Goal: Navigation & Orientation: Find specific page/section

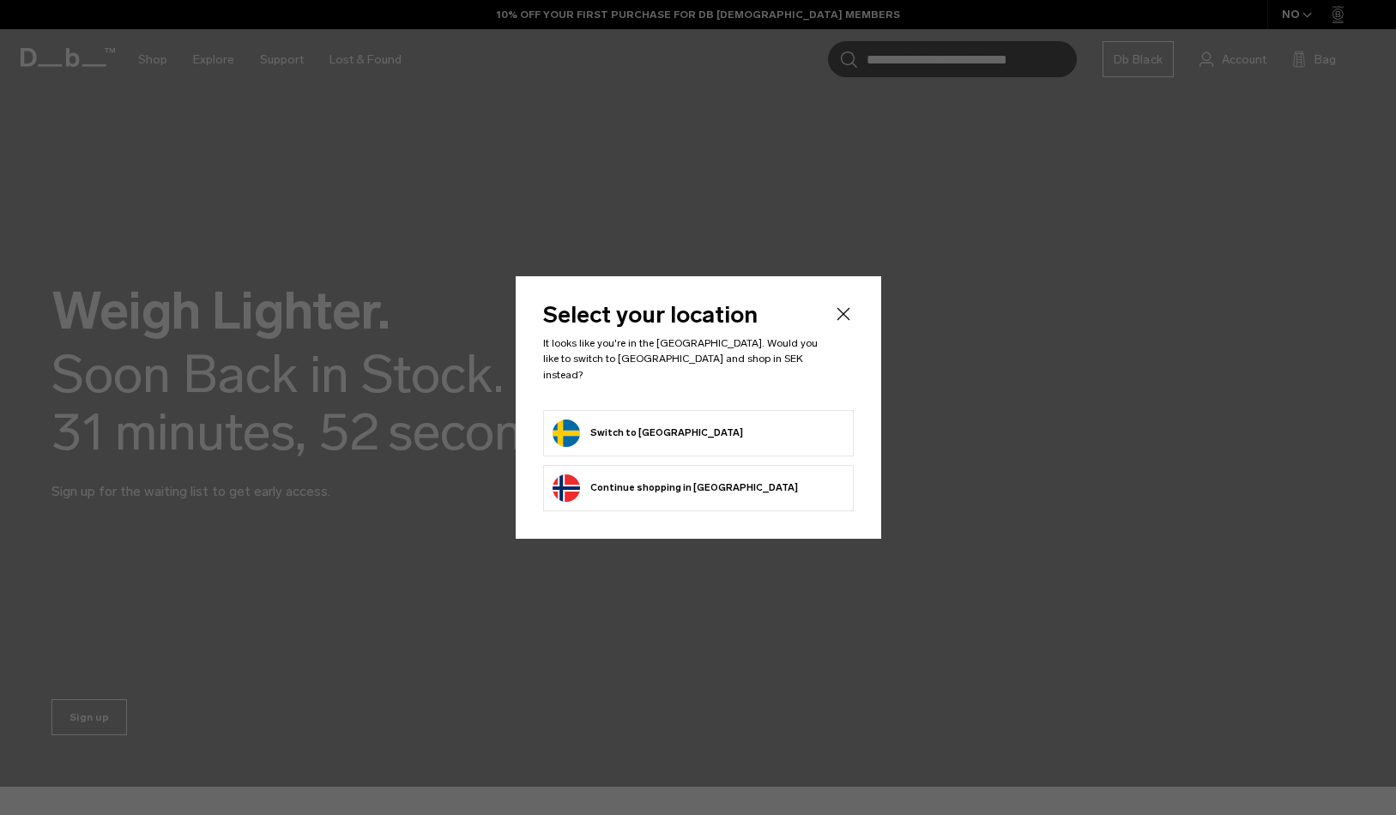
click at [727, 416] on body "Skip to content BUY NOW, PAY LATER WITH KLARNA 10% OFF YOUR FIRST PURCHASE FOR …" at bounding box center [698, 407] width 1396 height 815
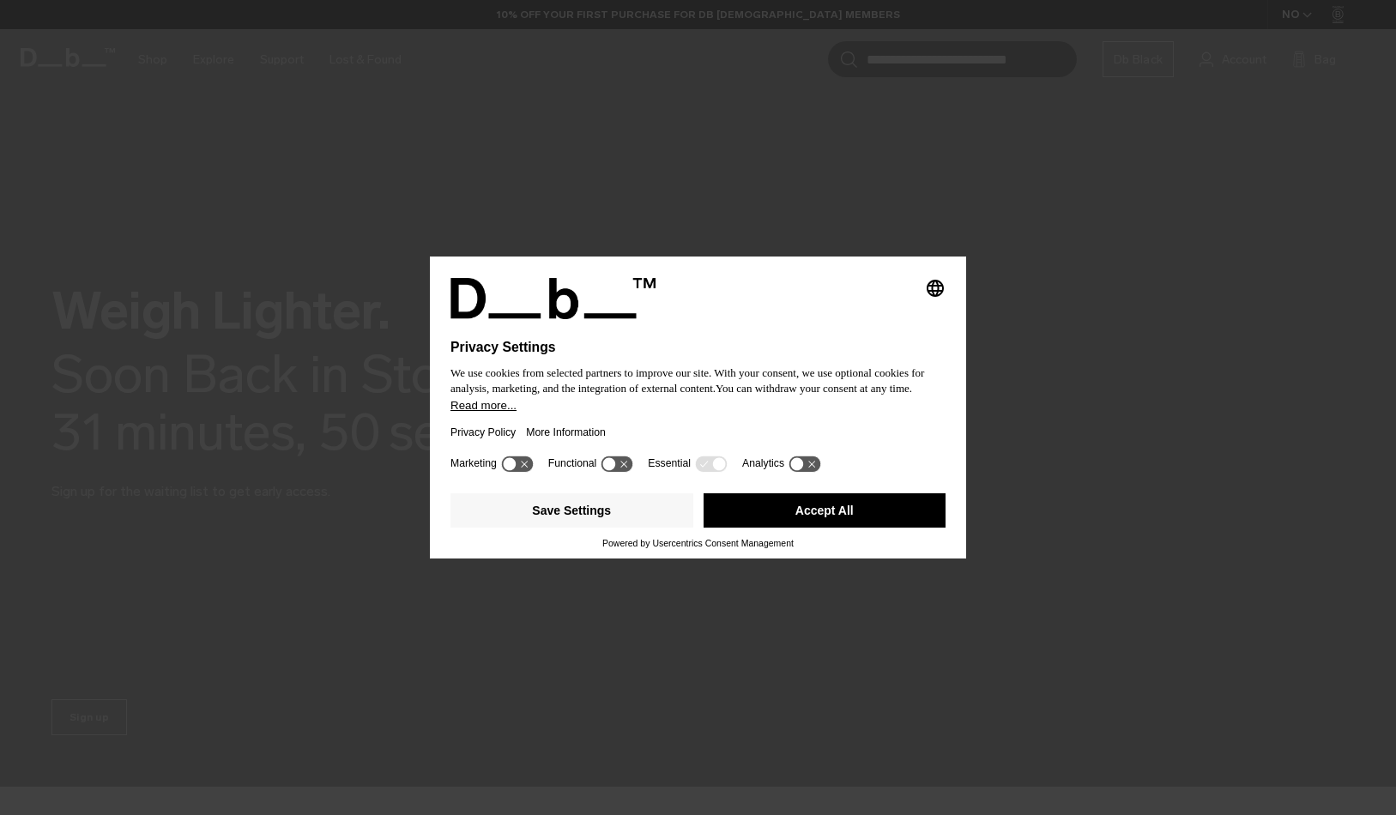
click at [757, 516] on button "Accept All" at bounding box center [824, 510] width 243 height 34
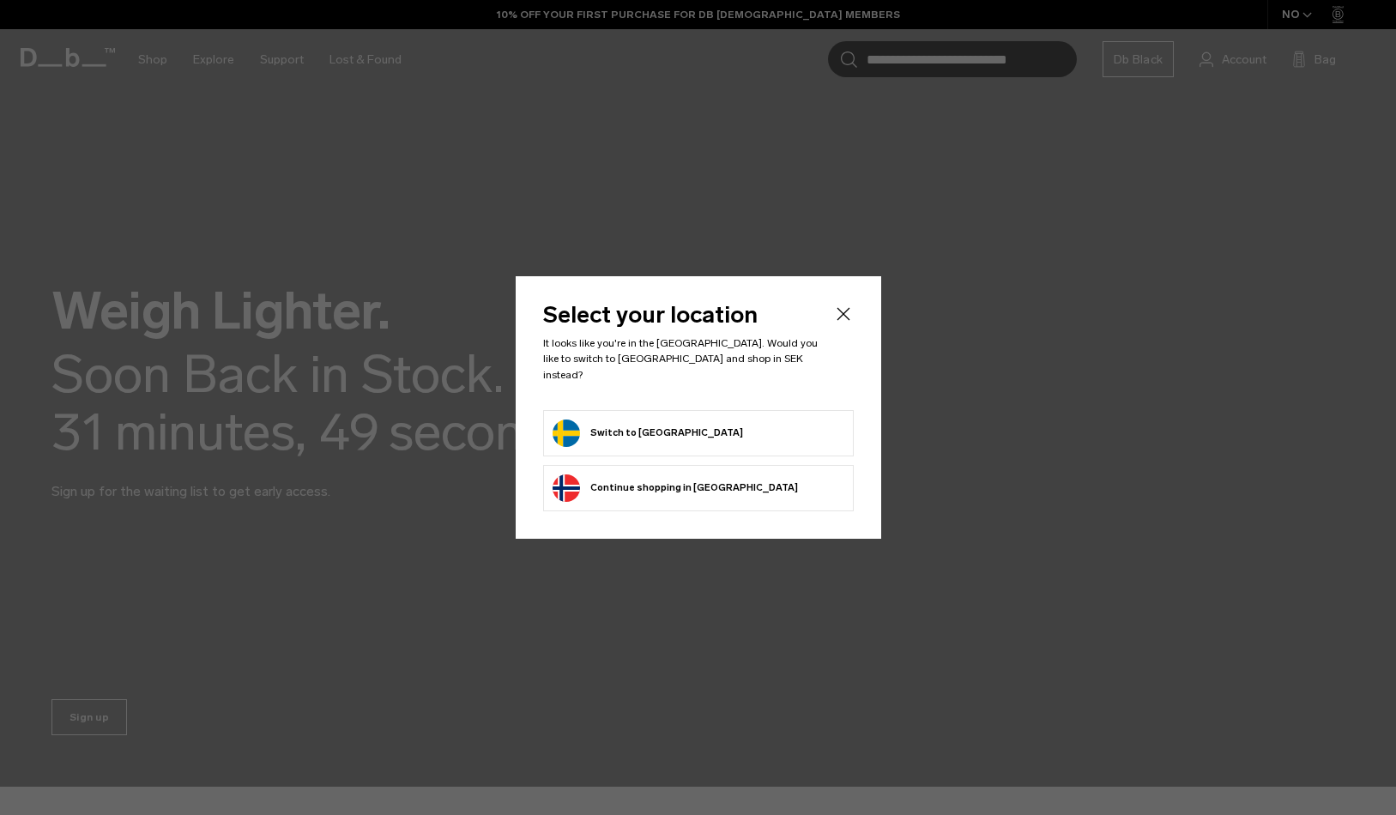
click at [674, 425] on form "Switch to Sweden" at bounding box center [698, 432] width 292 height 27
click at [617, 423] on button "Switch to Sweden" at bounding box center [647, 432] width 190 height 27
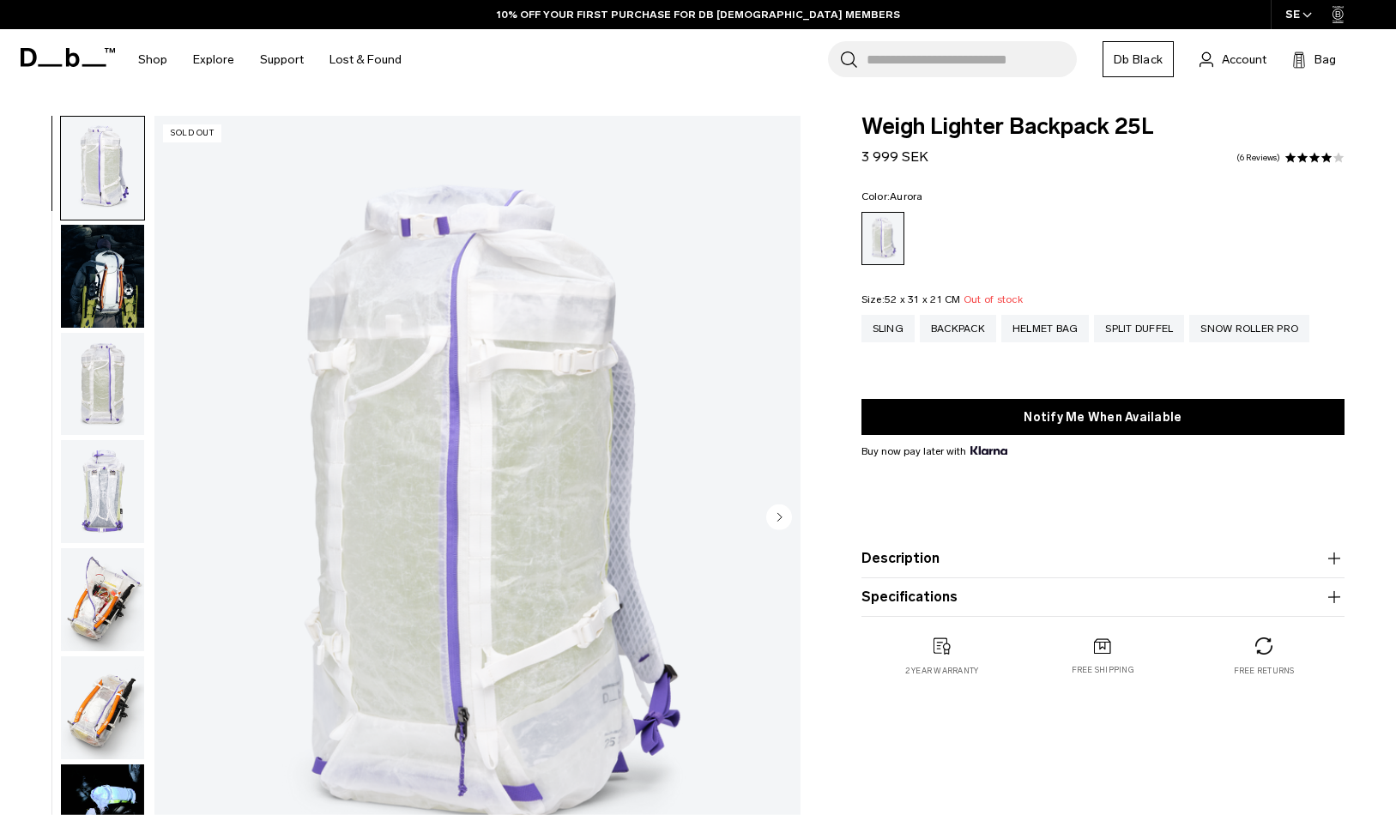
click at [110, 264] on img "button" at bounding box center [102, 276] width 83 height 103
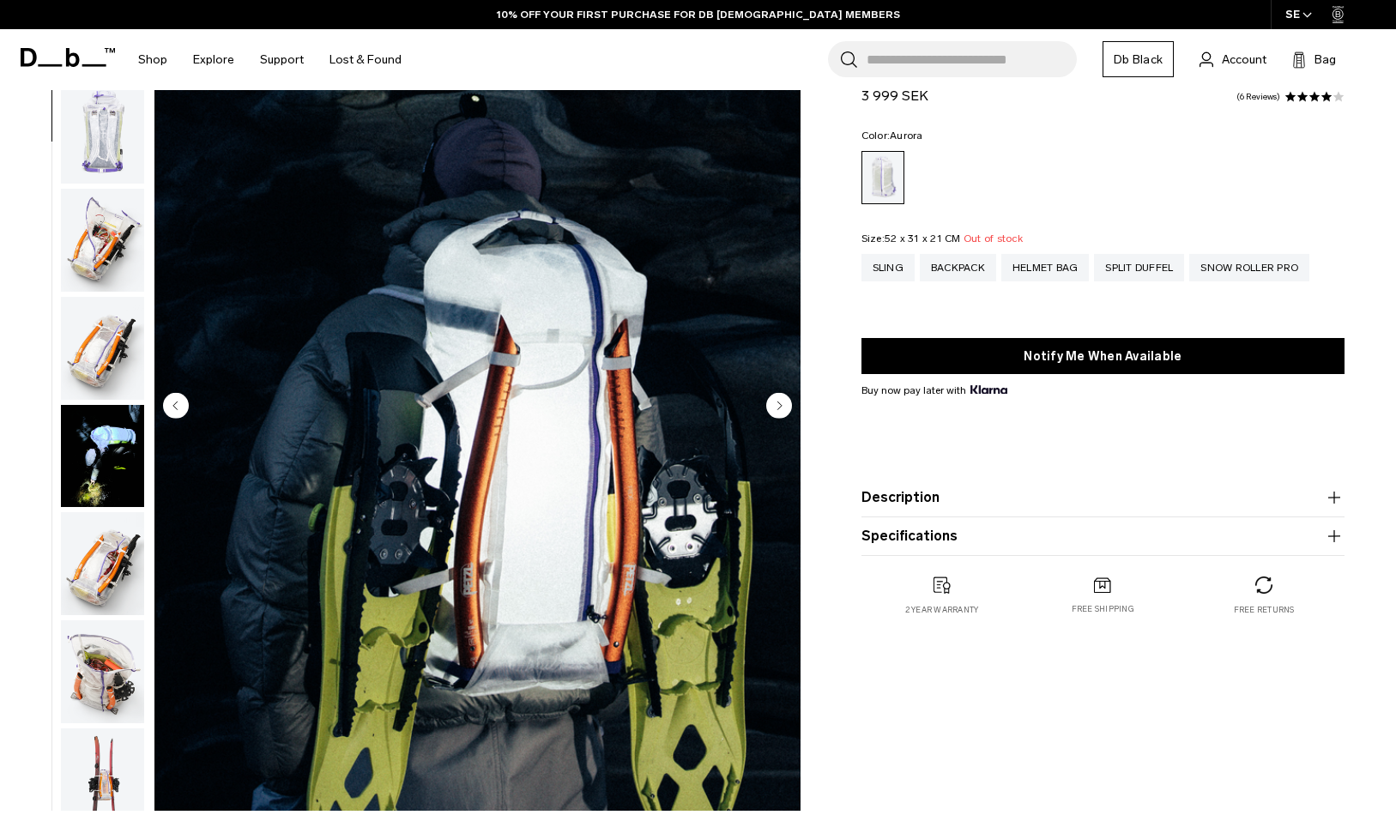
scroll to position [124, 0]
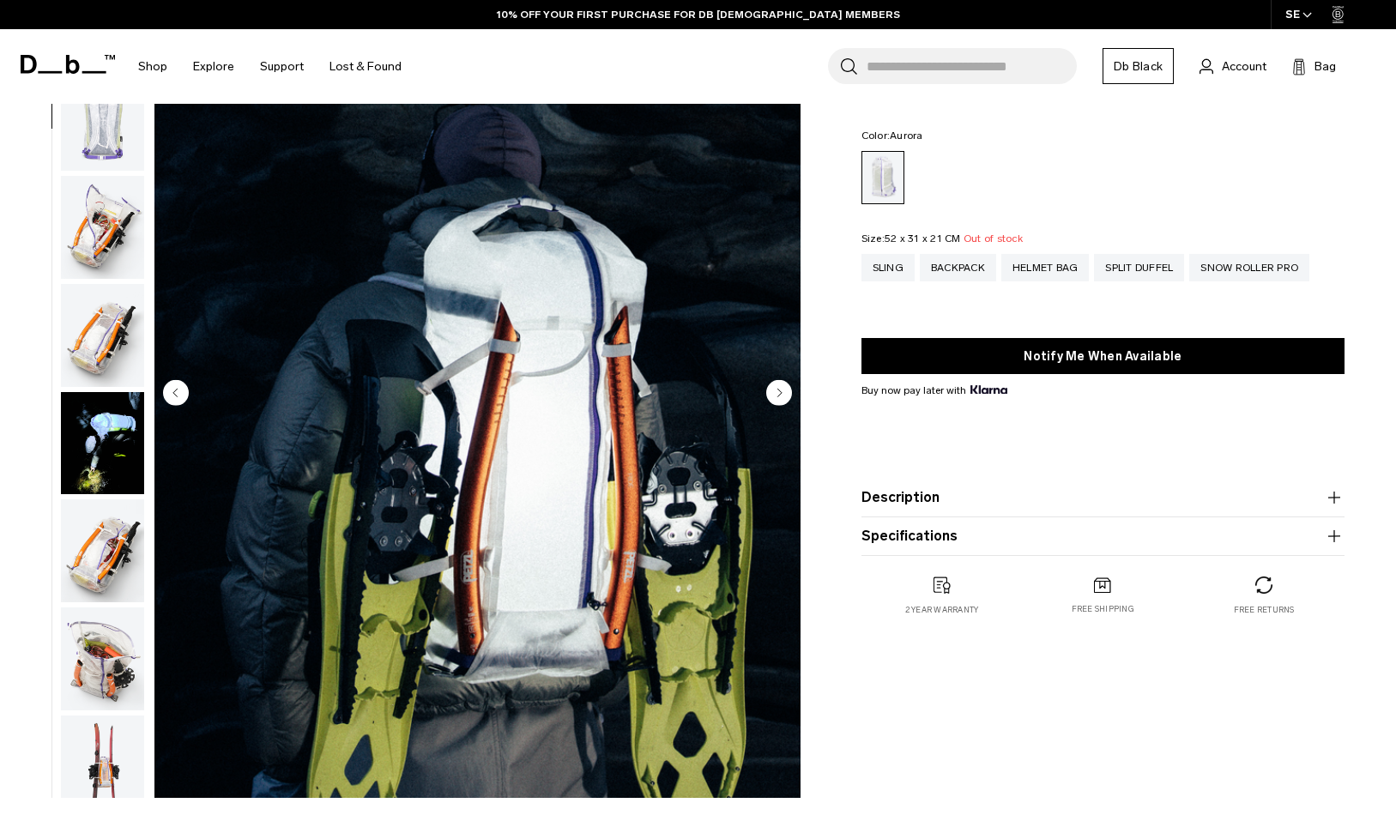
click at [778, 394] on icon "Next slide" at bounding box center [779, 393] width 4 height 8
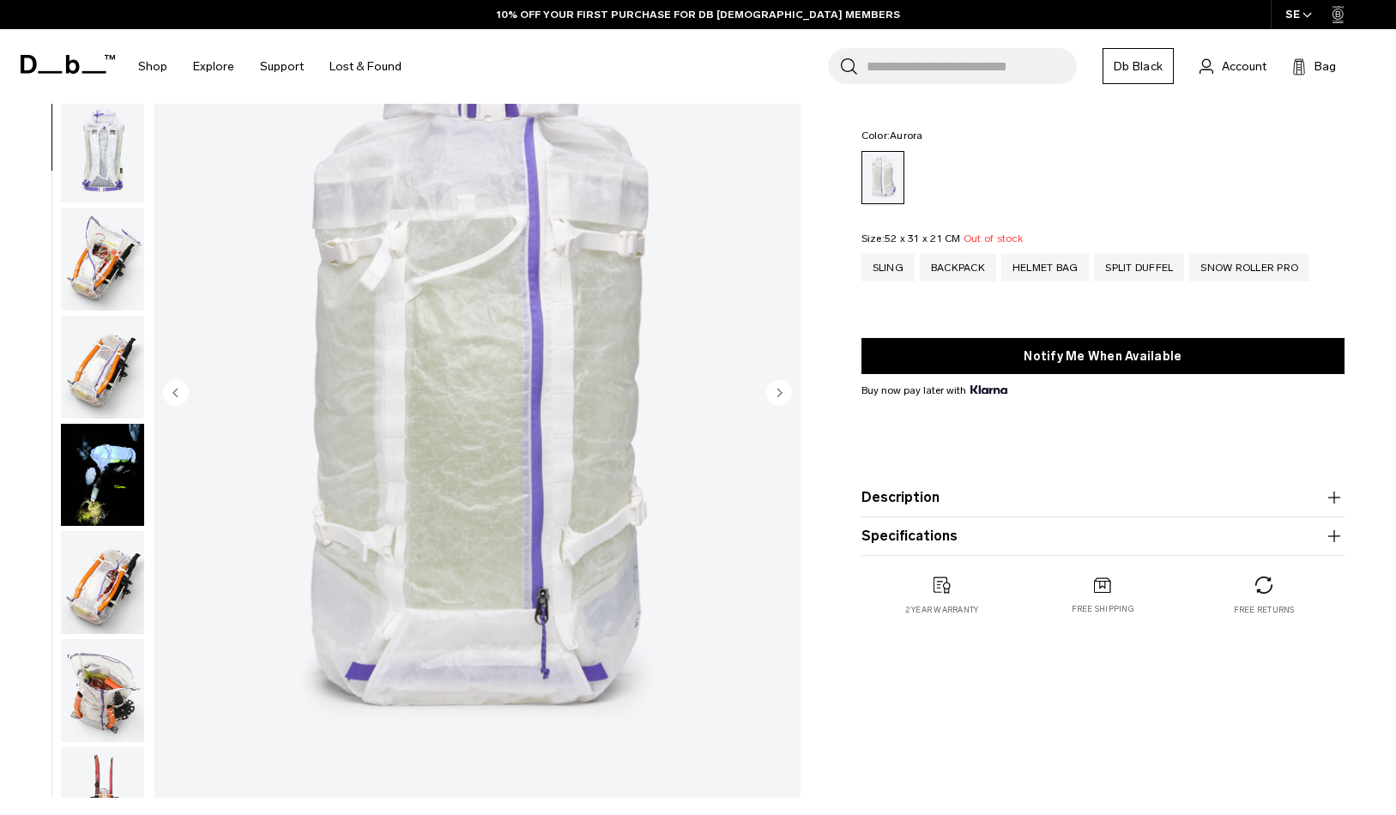
click at [778, 394] on icon "Next slide" at bounding box center [779, 393] width 4 height 8
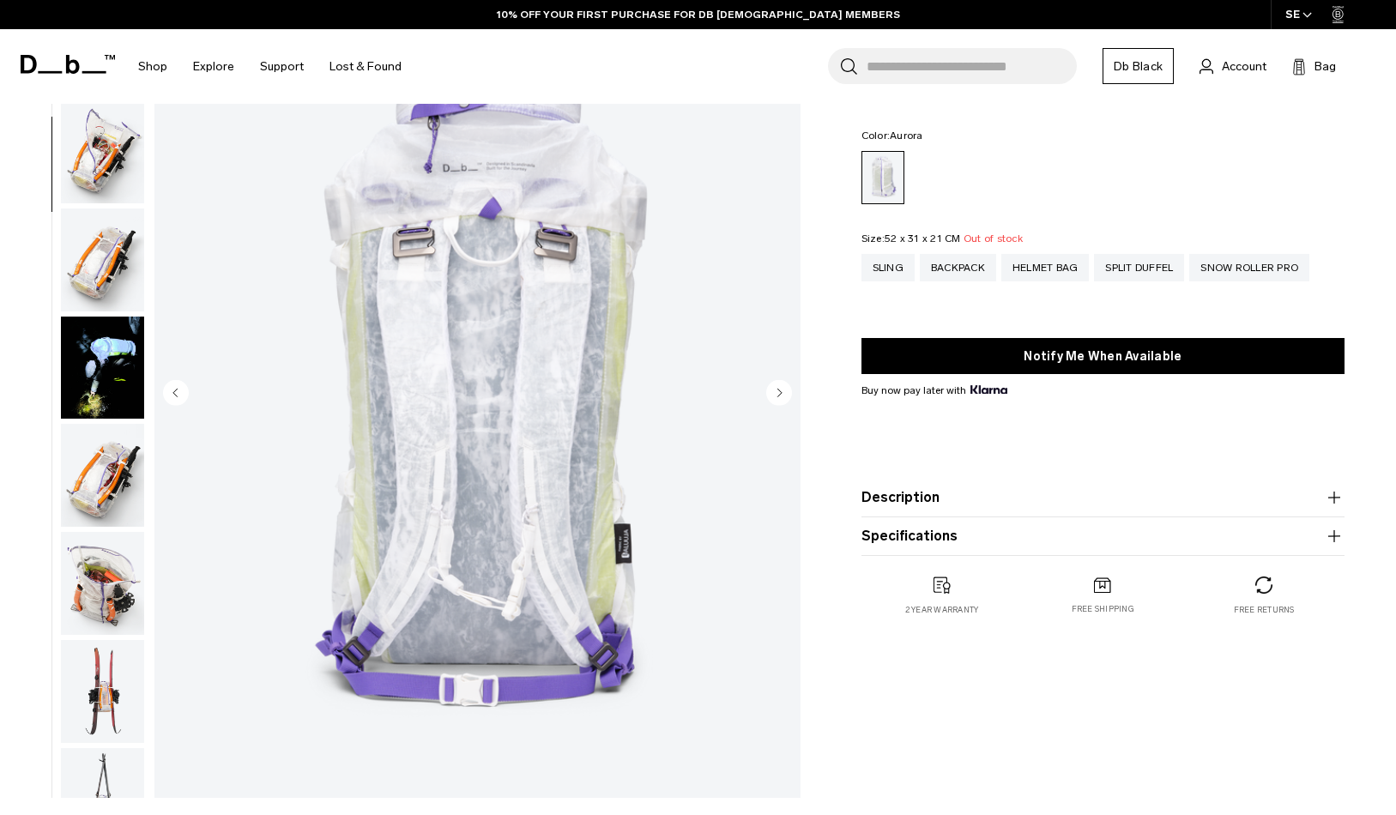
click at [778, 394] on icon "Next slide" at bounding box center [779, 393] width 4 height 8
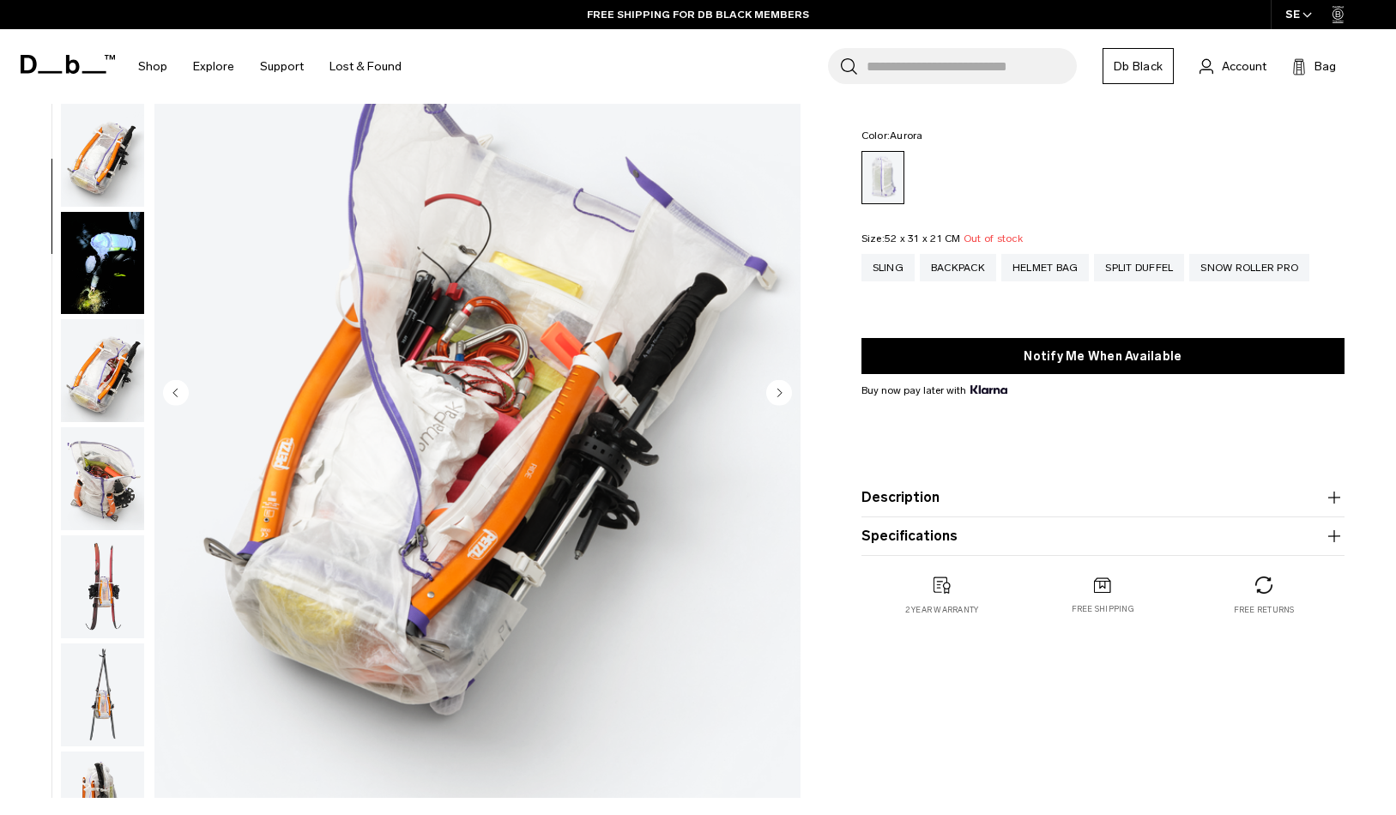
click at [778, 394] on icon "Next slide" at bounding box center [779, 393] width 4 height 8
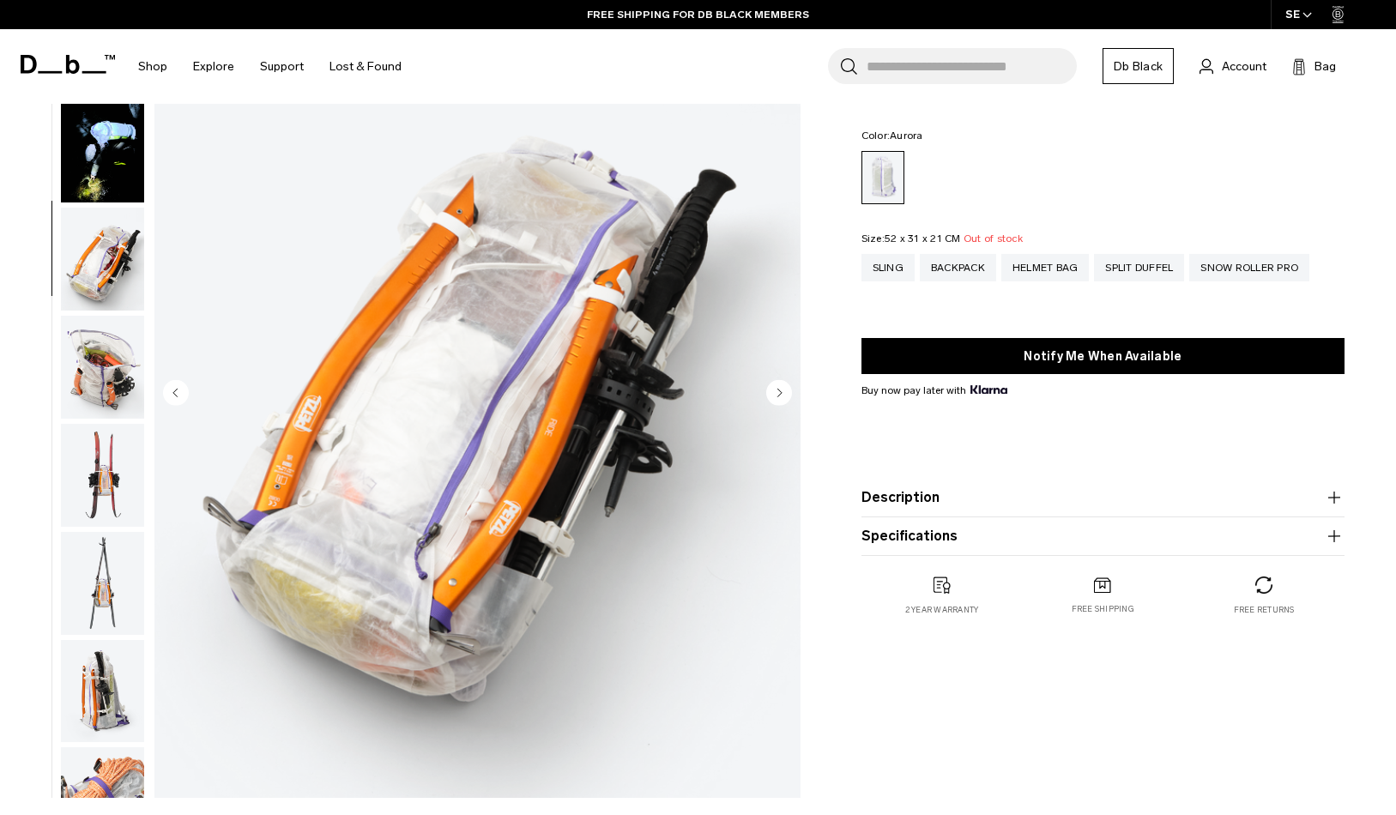
click at [778, 394] on icon "Next slide" at bounding box center [779, 393] width 4 height 8
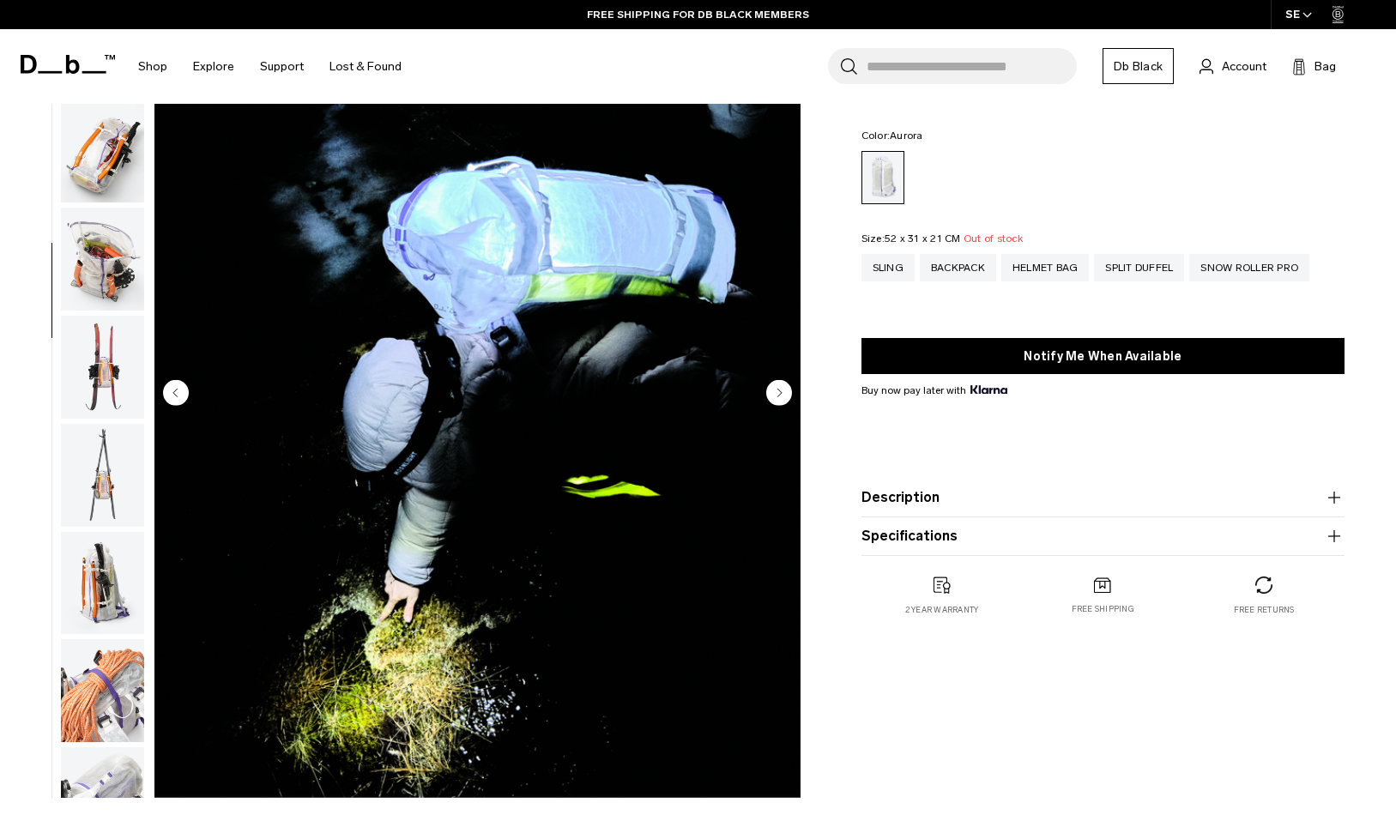
click at [778, 394] on icon "Next slide" at bounding box center [779, 393] width 4 height 8
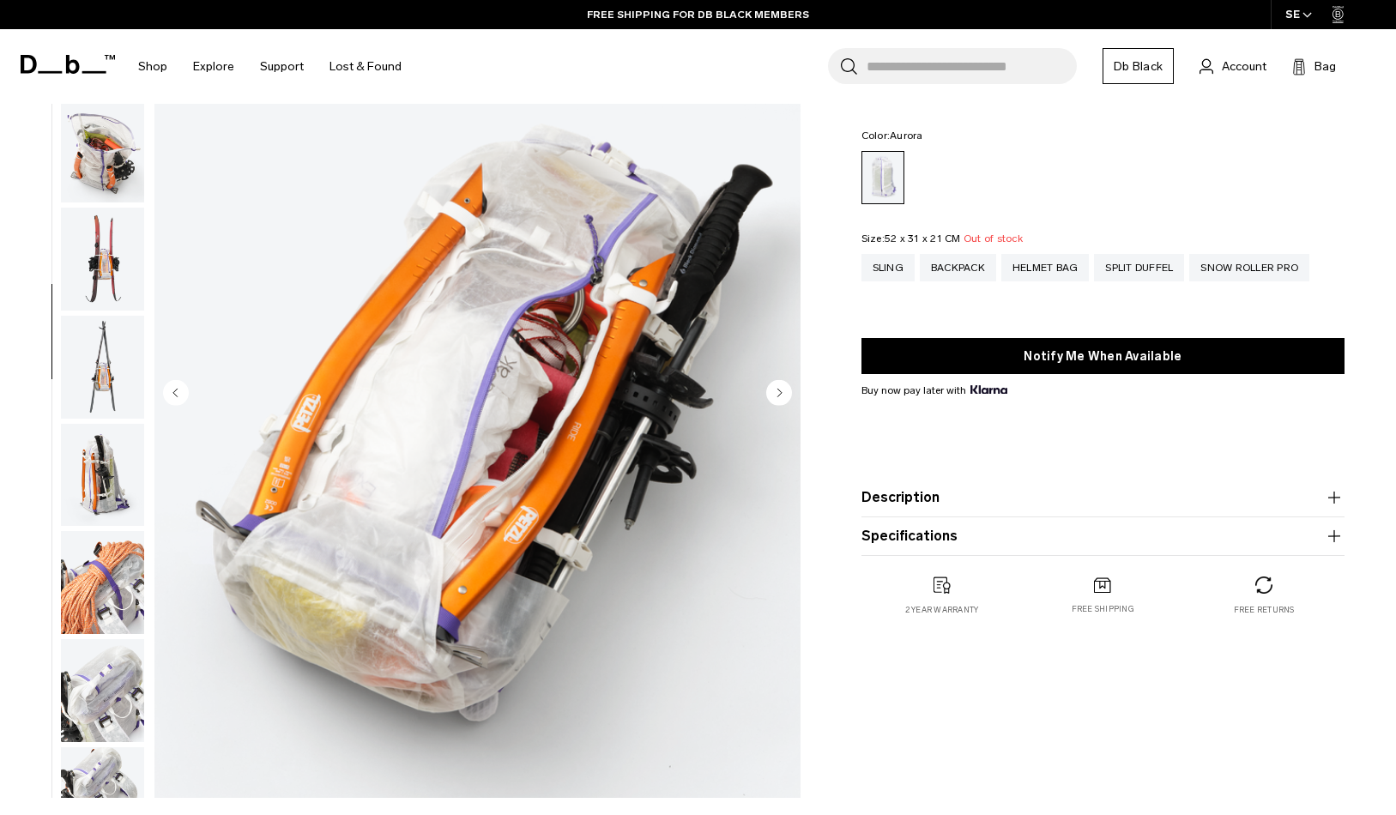
scroll to position [0, 0]
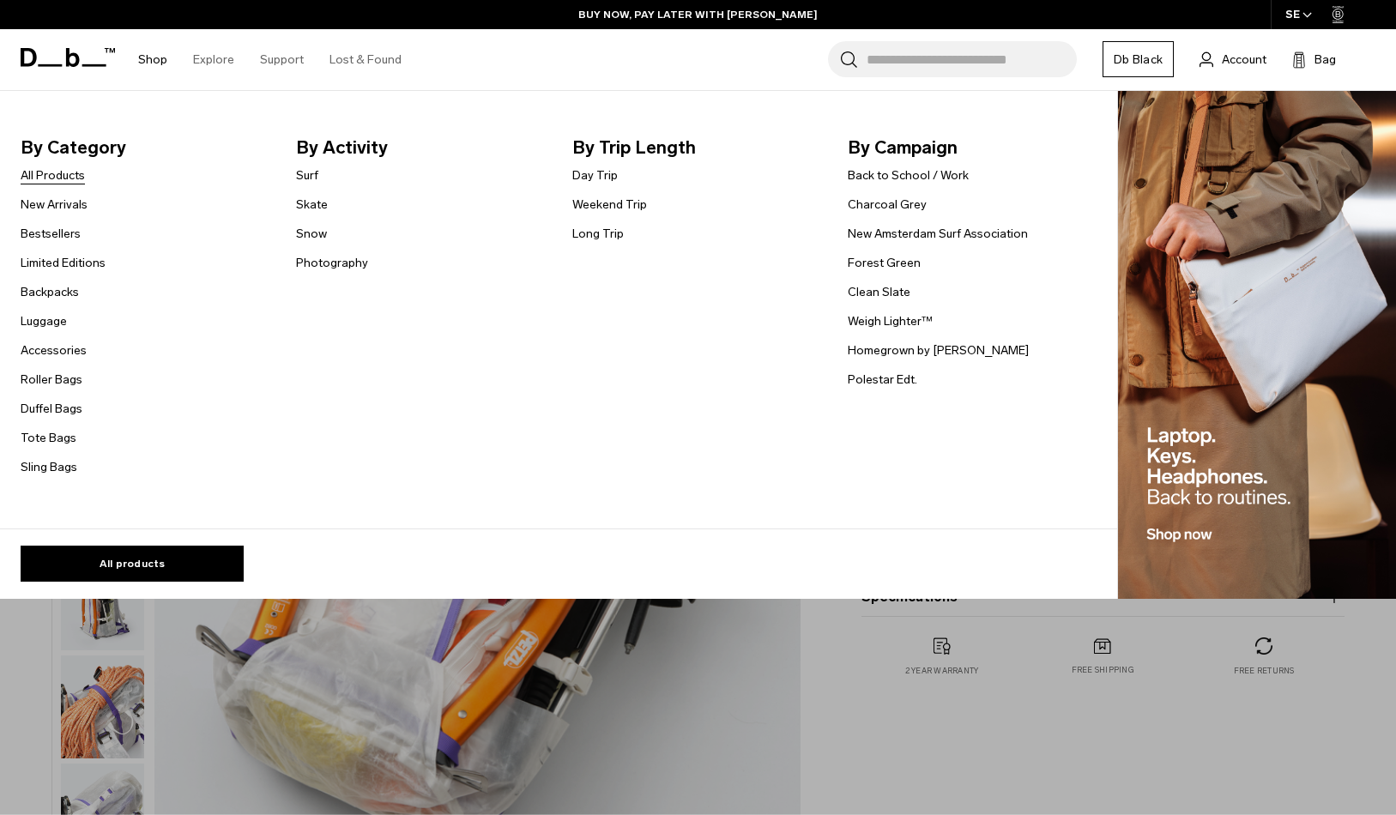
click at [82, 181] on link "All Products" at bounding box center [53, 175] width 64 height 18
